Goal: Check status: Check status

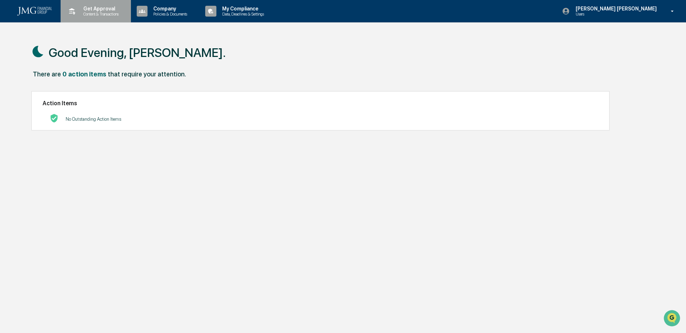
click at [101, 15] on p "Content & Transactions" at bounding box center [100, 14] width 45 height 5
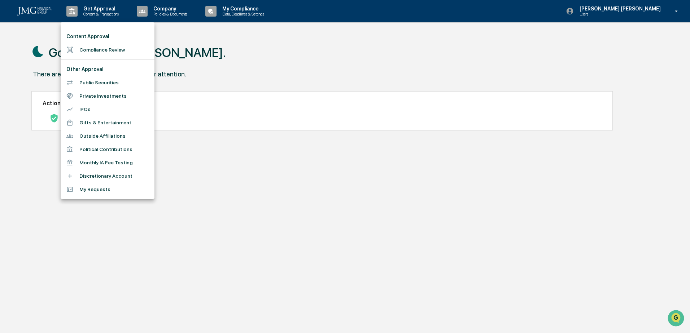
click at [110, 160] on li "Monthly IA Fee Testing" at bounding box center [108, 162] width 94 height 13
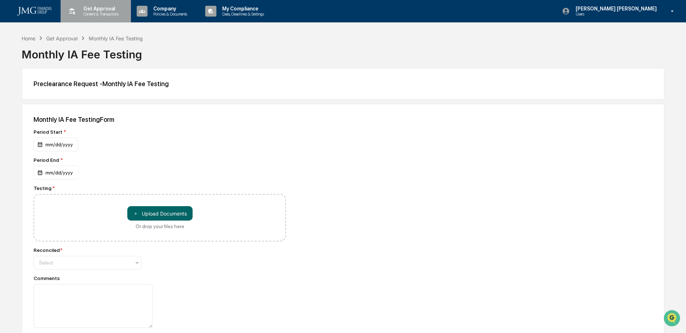
click at [96, 13] on p "Content & Transactions" at bounding box center [100, 14] width 45 height 5
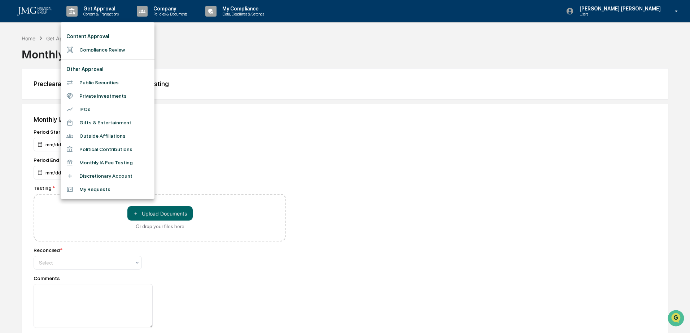
click at [112, 49] on li "Compliance Review" at bounding box center [108, 49] width 94 height 13
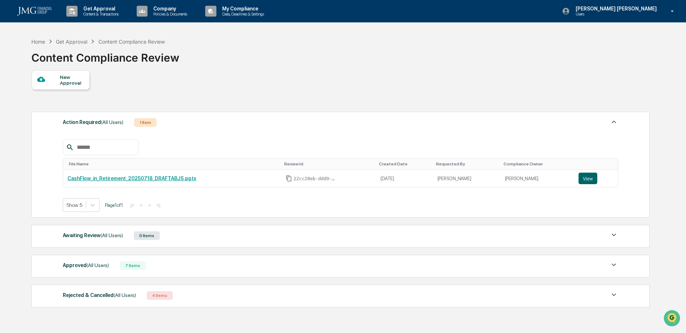
click at [115, 120] on span "(All Users)" at bounding box center [112, 122] width 22 height 6
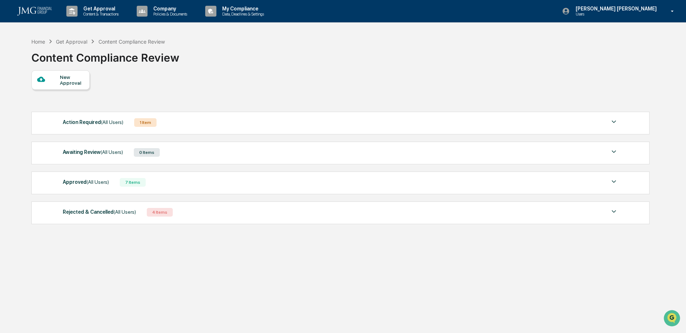
click at [115, 120] on span "(All Users)" at bounding box center [112, 122] width 22 height 6
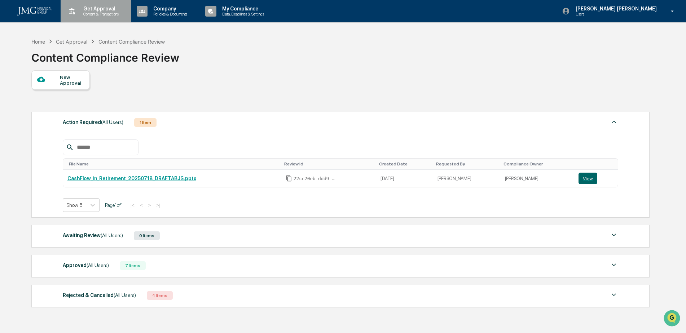
click at [93, 13] on p "Content & Transactions" at bounding box center [100, 14] width 45 height 5
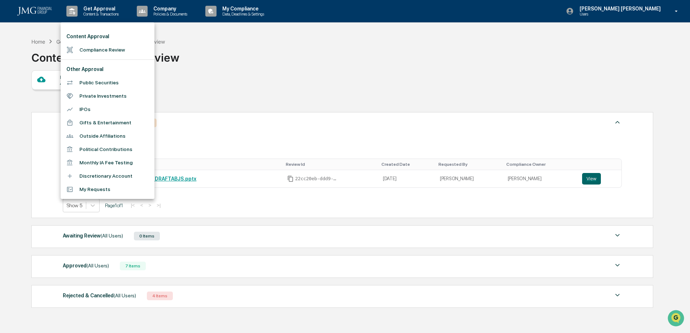
click at [166, 12] on div at bounding box center [345, 166] width 690 height 333
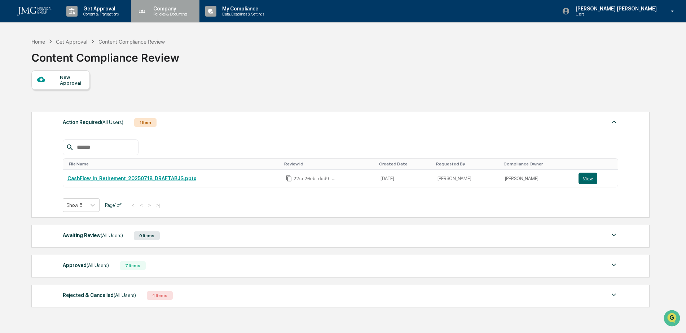
click at [168, 8] on p "Company" at bounding box center [169, 9] width 43 height 6
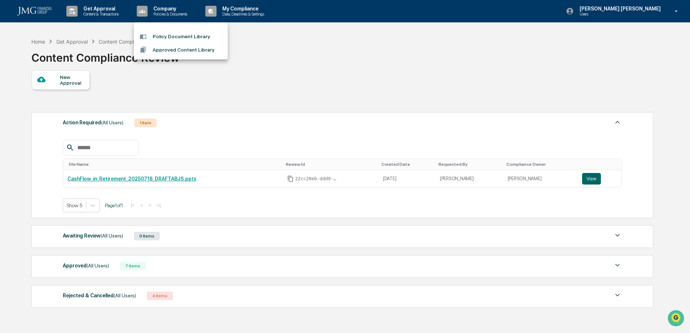
click at [267, 38] on div at bounding box center [345, 166] width 690 height 333
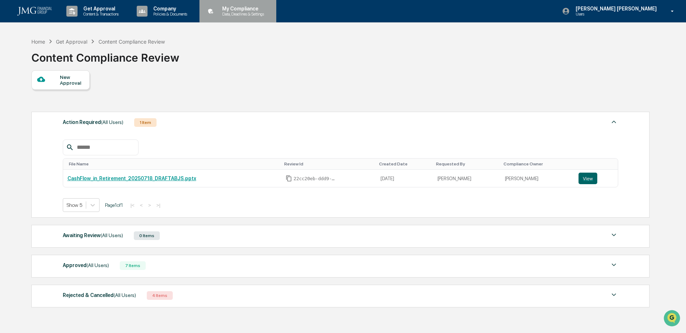
click at [243, 9] on p "My Compliance" at bounding box center [241, 9] width 51 height 6
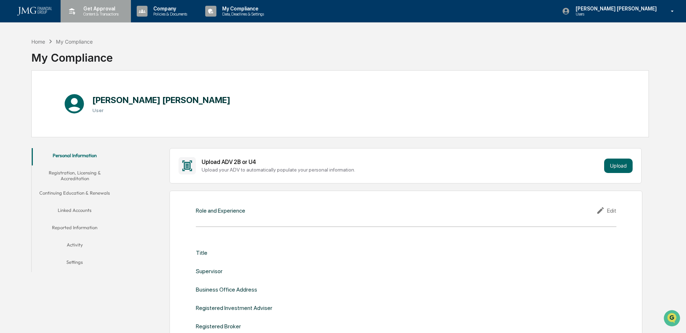
click at [99, 9] on p "Get Approval" at bounding box center [100, 9] width 45 height 6
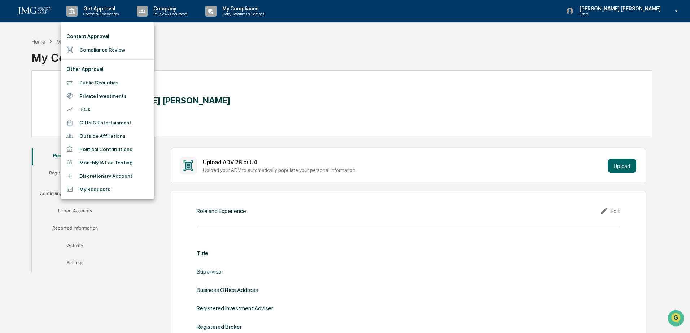
click at [118, 163] on li "Monthly IA Fee Testing" at bounding box center [108, 162] width 94 height 13
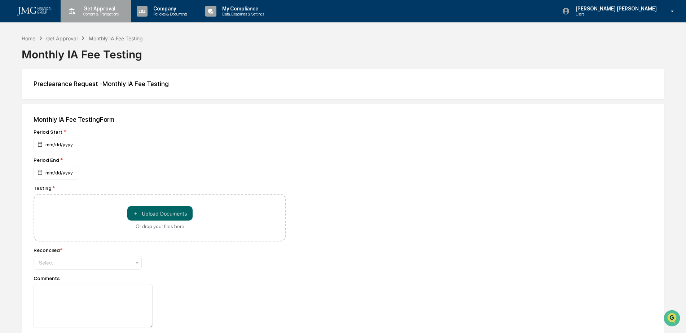
click at [97, 11] on p "Get Approval" at bounding box center [100, 9] width 45 height 6
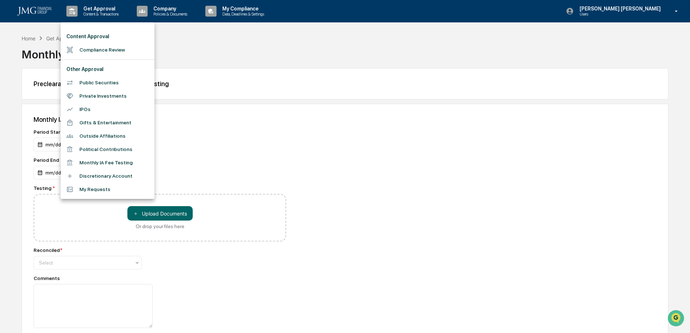
drag, startPoint x: 107, startPoint y: 49, endPoint x: 263, endPoint y: 100, distance: 163.8
click at [343, 86] on div "Content Approval Compliance Review Other Approval Public Securities Private Inv…" at bounding box center [345, 166] width 690 height 333
click at [95, 192] on li "My Requests" at bounding box center [108, 189] width 94 height 13
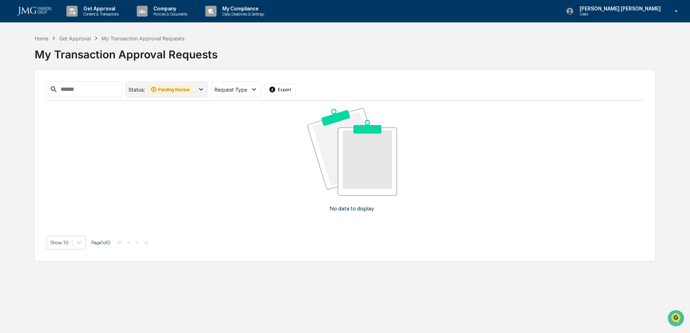
click at [205, 91] on icon at bounding box center [201, 89] width 8 height 8
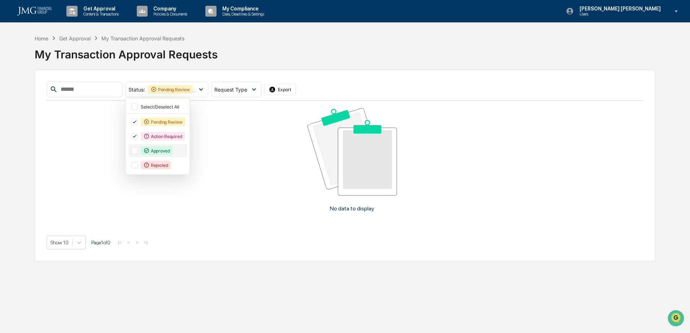
click at [172, 153] on div "Approved" at bounding box center [157, 150] width 32 height 9
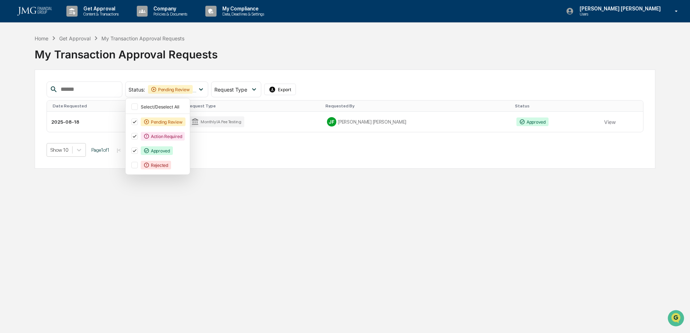
click at [295, 176] on div "Get Approval Content & Transactions Company Policies & Documents My Compliance …" at bounding box center [345, 166] width 690 height 333
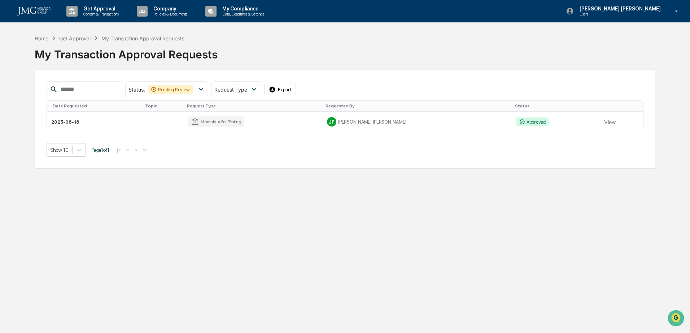
click at [88, 125] on td "2025-08-18" at bounding box center [94, 122] width 95 height 20
